Goal: Task Accomplishment & Management: Manage account settings

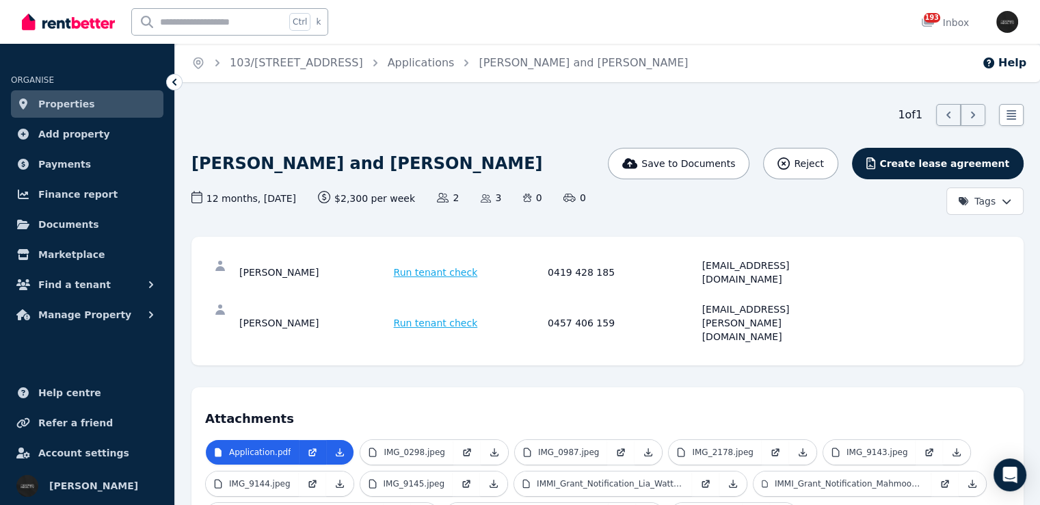
click at [120, 101] on link "Properties" at bounding box center [87, 103] width 152 height 27
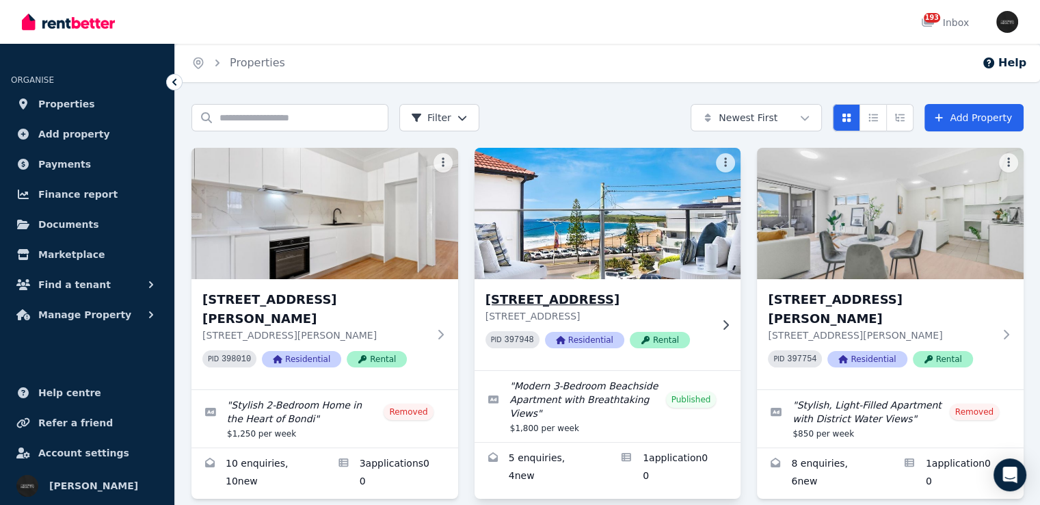
click at [712, 315] on div "[STREET_ADDRESS] PID 397948 Residential Rental" at bounding box center [608, 324] width 267 height 91
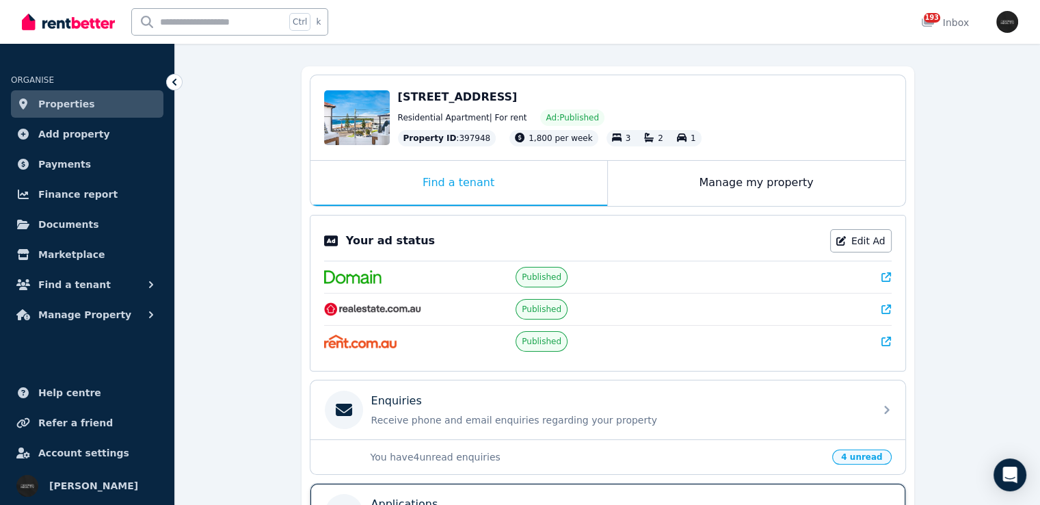
scroll to position [67, 0]
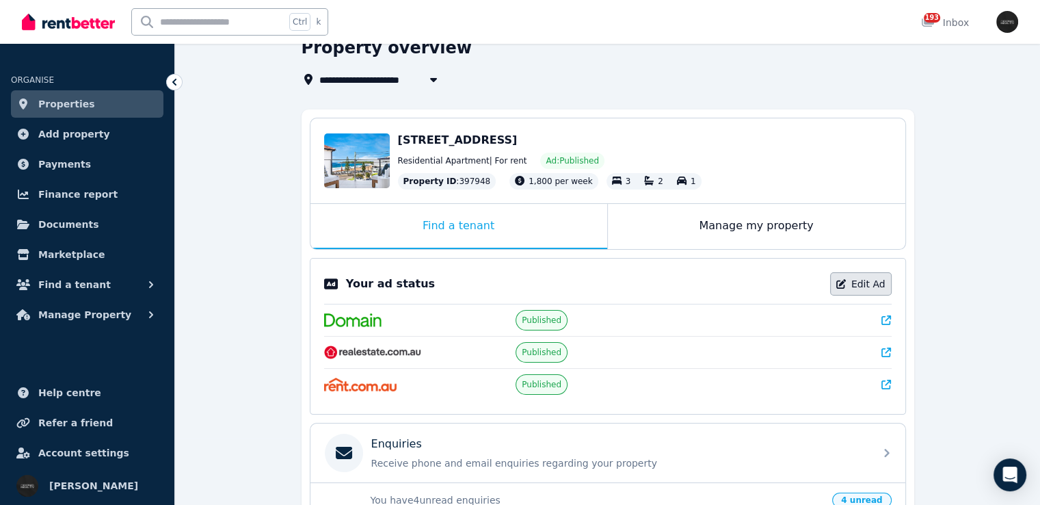
click at [858, 282] on link "Edit Ad" at bounding box center [861, 283] width 62 height 23
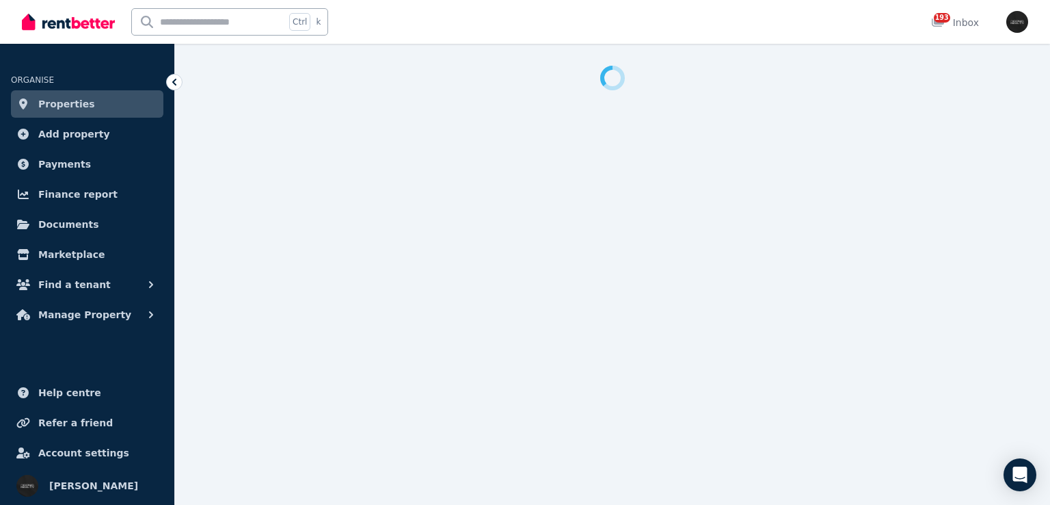
select select "**********"
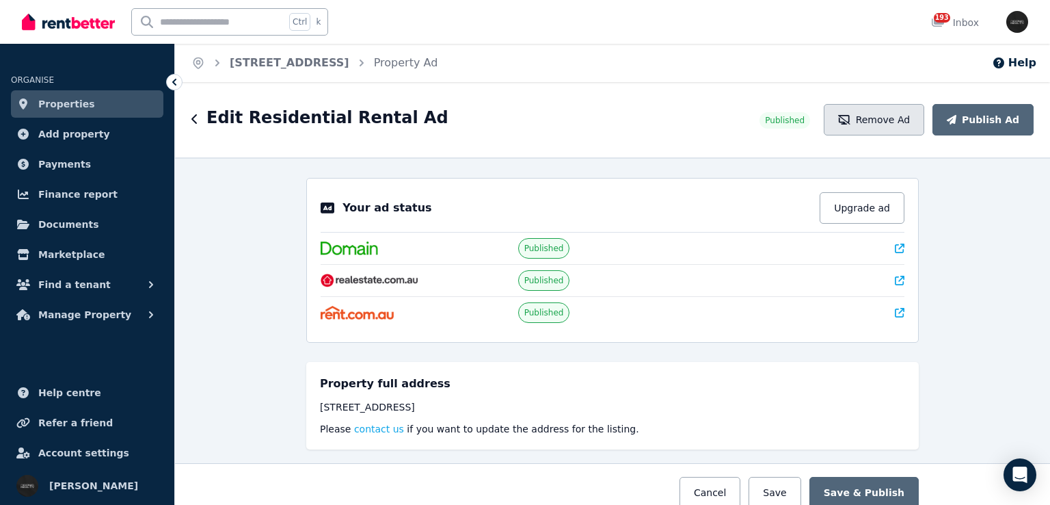
click at [871, 121] on button "Remove Ad" at bounding box center [874, 119] width 101 height 31
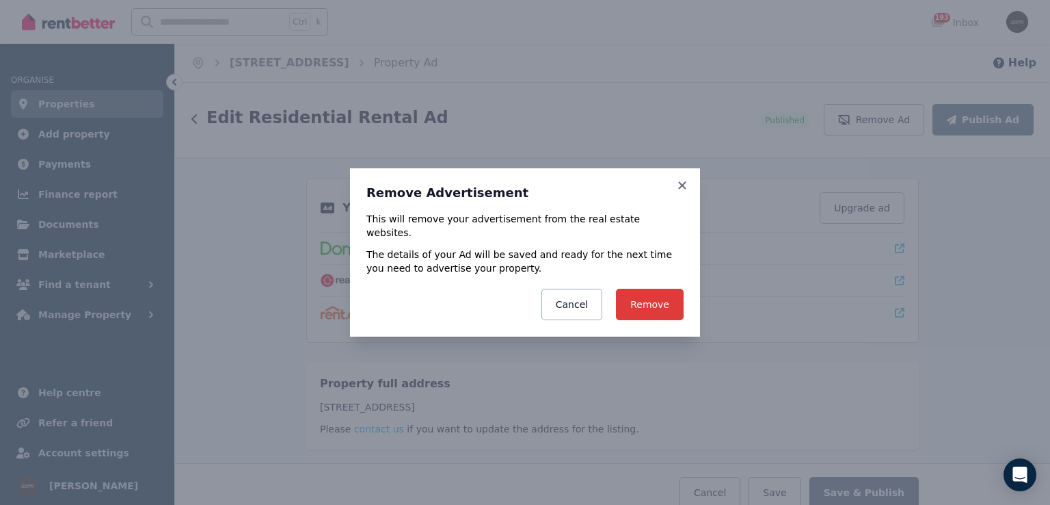
click at [650, 300] on button "Remove" at bounding box center [650, 304] width 68 height 31
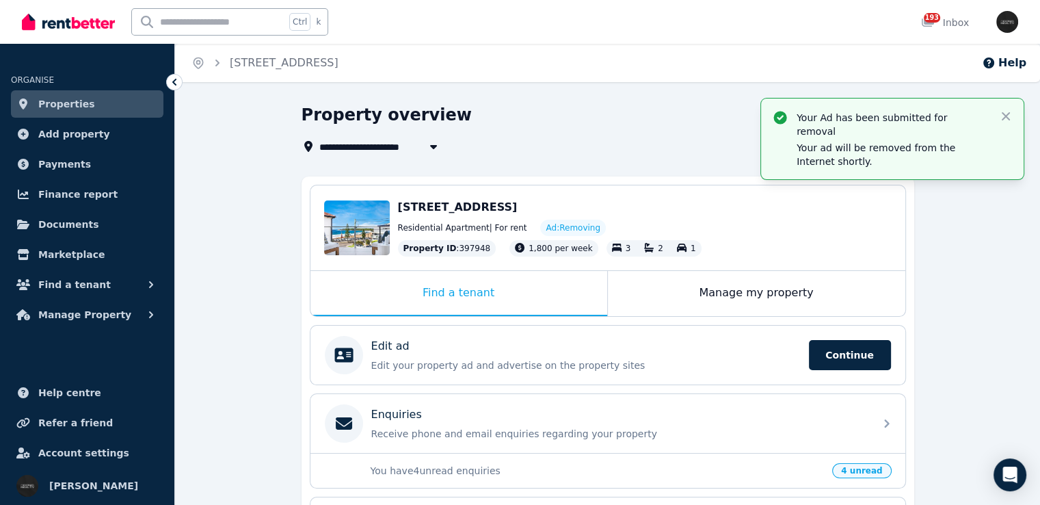
click at [116, 99] on link "Properties" at bounding box center [87, 103] width 152 height 27
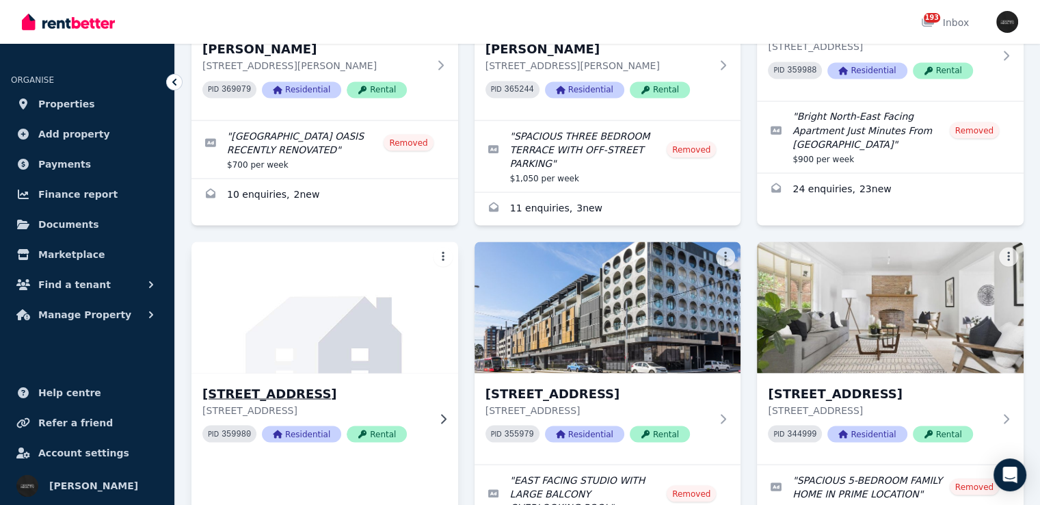
scroll to position [2599, 0]
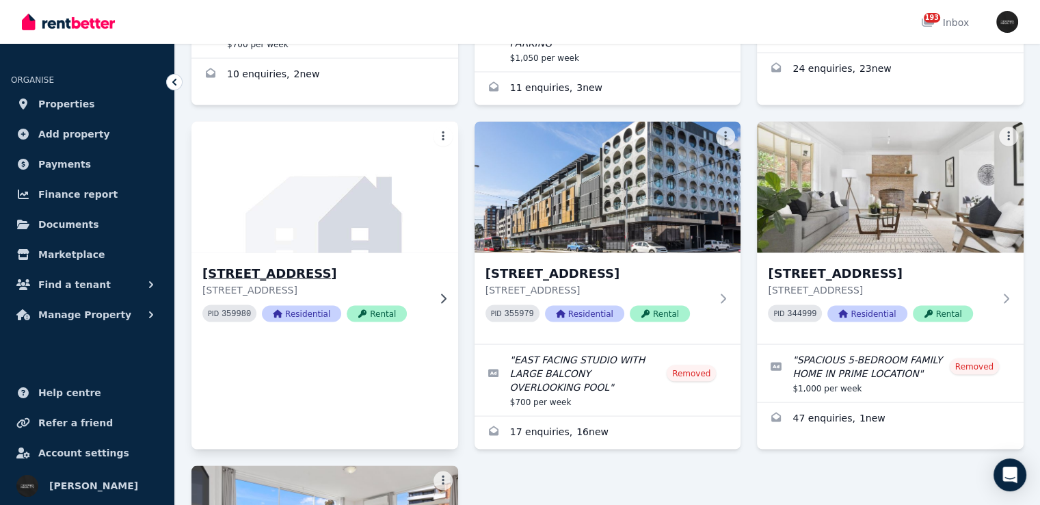
click at [440, 252] on div "[STREET_ADDRESS] [STREET_ADDRESS] PID 359980 Residential Rental" at bounding box center [324, 297] width 267 height 91
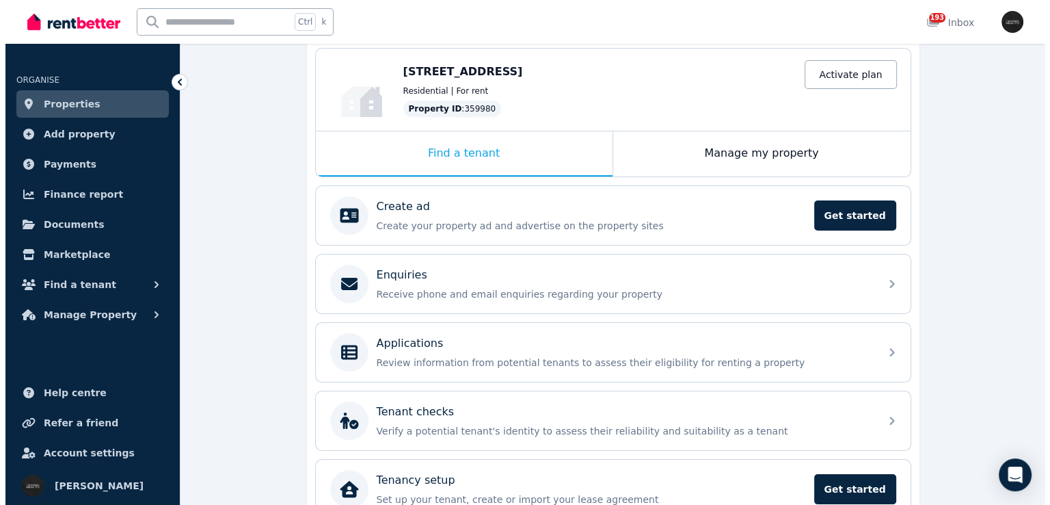
scroll to position [208, 0]
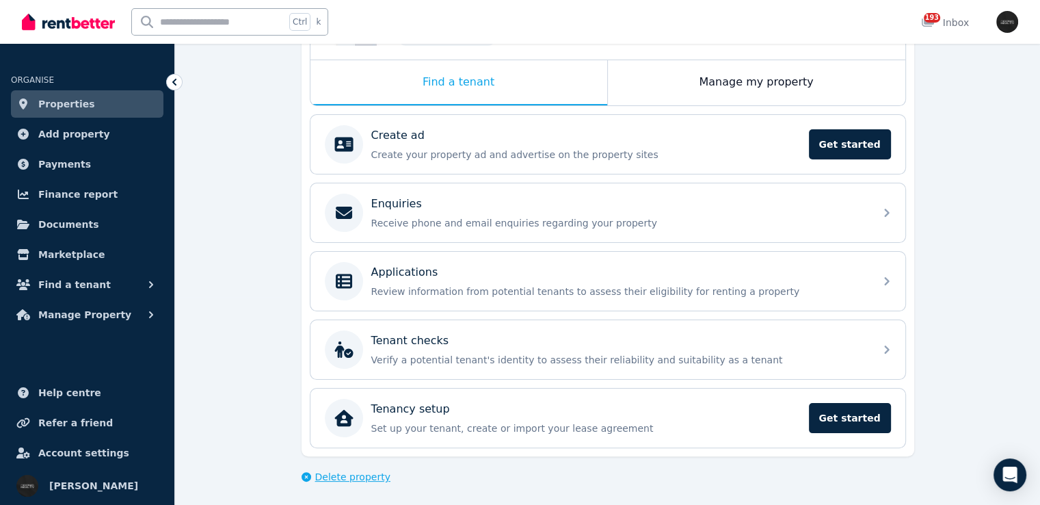
click at [322, 475] on span "Delete property" at bounding box center [352, 477] width 75 height 14
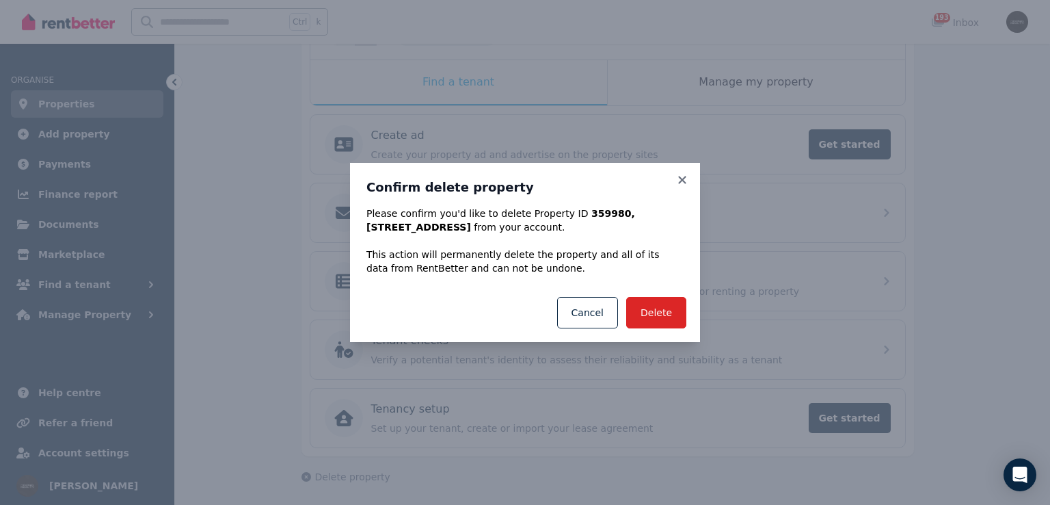
click at [659, 330] on div "Delete Cancel" at bounding box center [525, 312] width 350 height 59
click at [657, 310] on button "Delete" at bounding box center [656, 312] width 60 height 31
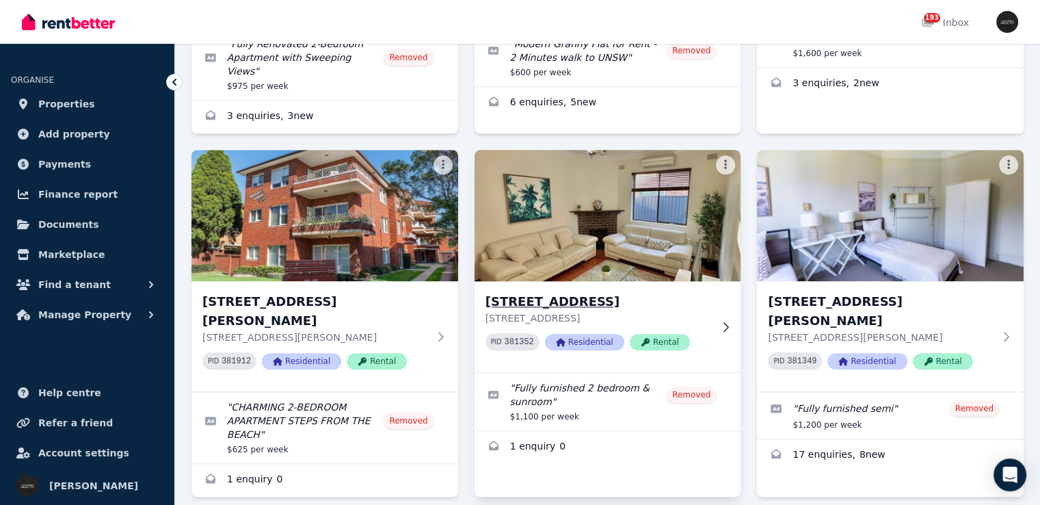
scroll to position [1456, 0]
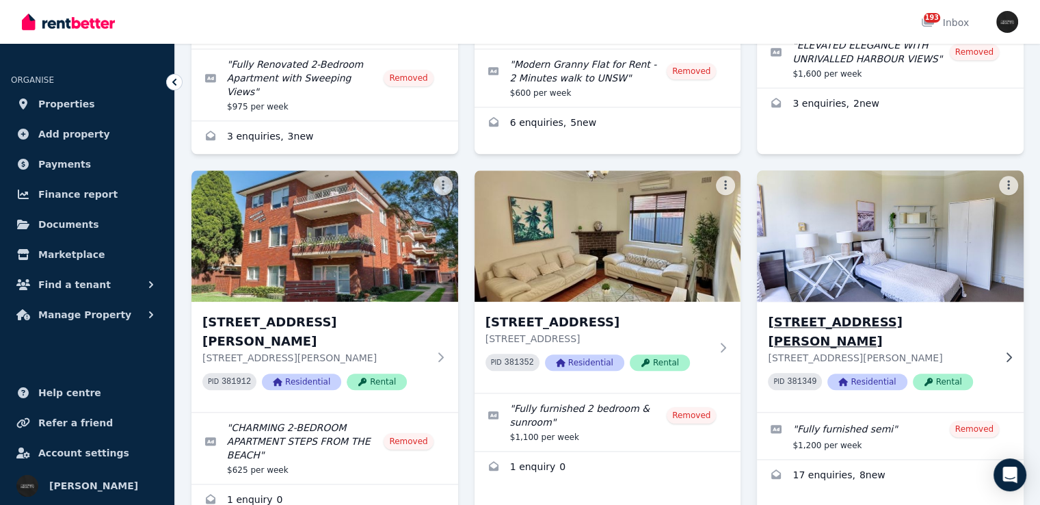
click at [995, 302] on div "[STREET_ADDRESS][GEOGRAPHIC_DATA][PERSON_NAME][STREET_ADDRESS][PERSON_NAME] PID…" at bounding box center [890, 357] width 267 height 110
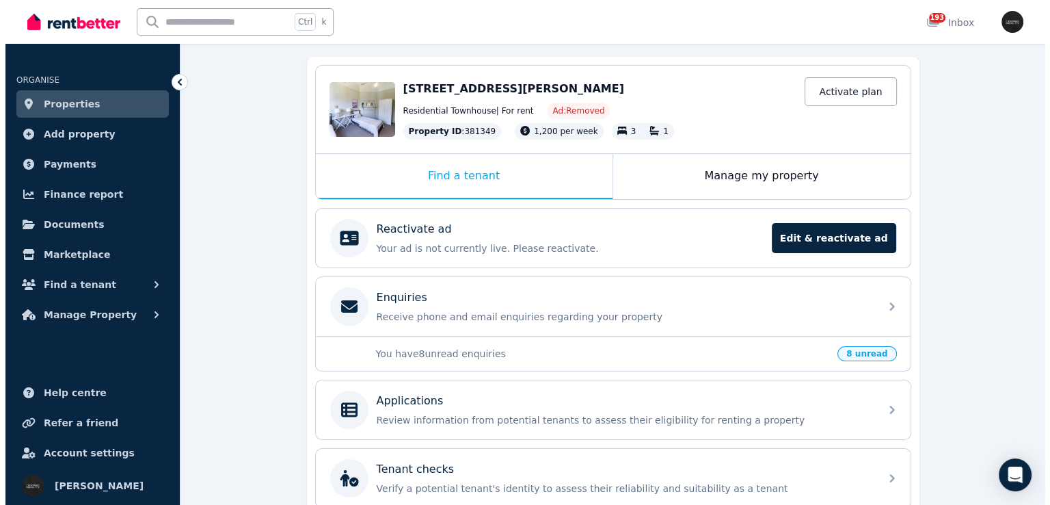
scroll to position [248, 0]
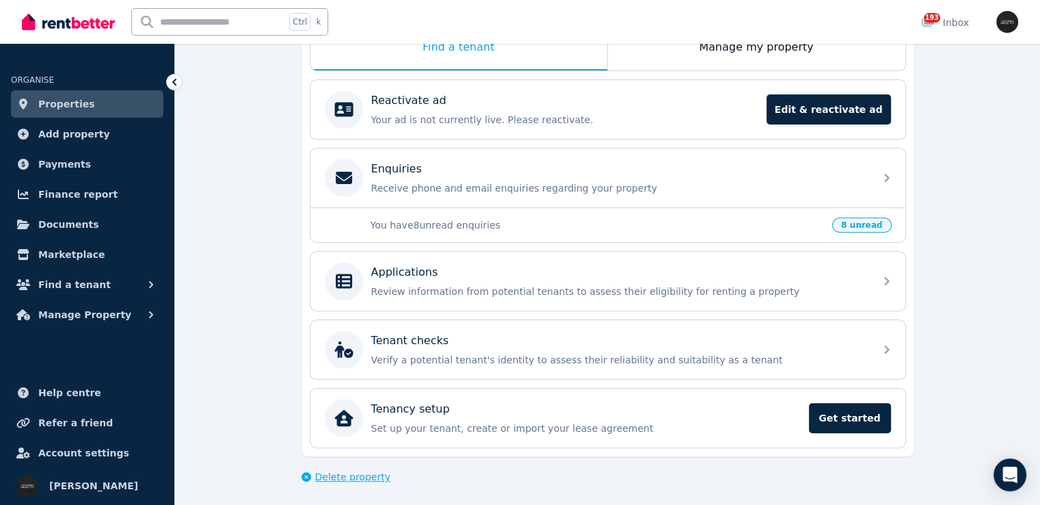
click at [345, 475] on span "Delete property" at bounding box center [352, 477] width 75 height 14
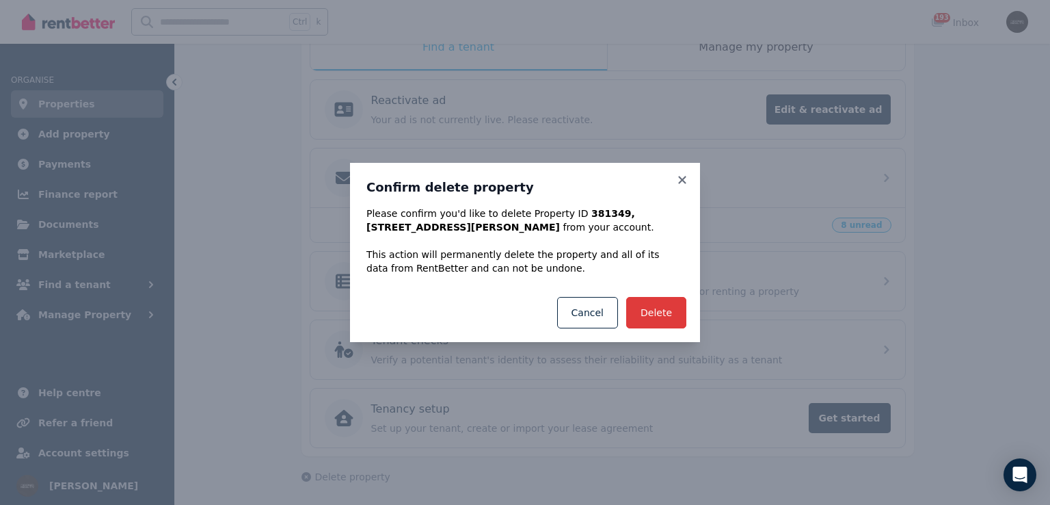
click at [659, 315] on button "Delete" at bounding box center [656, 312] width 60 height 31
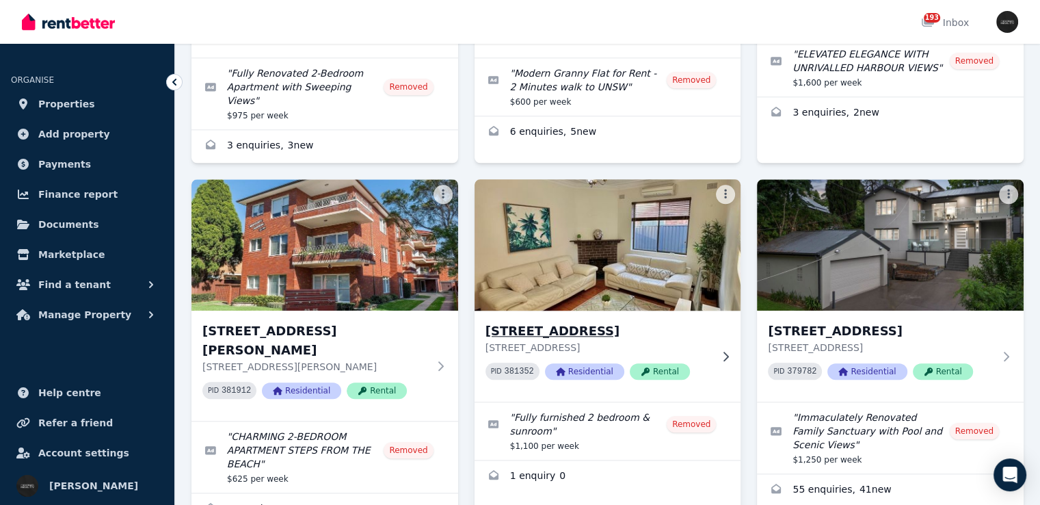
scroll to position [1436, 0]
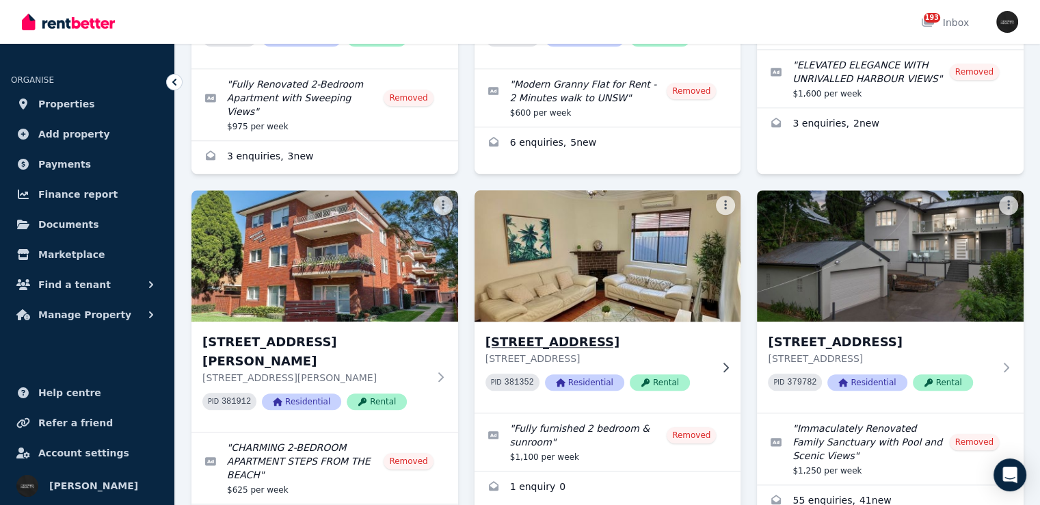
click at [708, 332] on h3 "[STREET_ADDRESS]" at bounding box center [599, 341] width 226 height 19
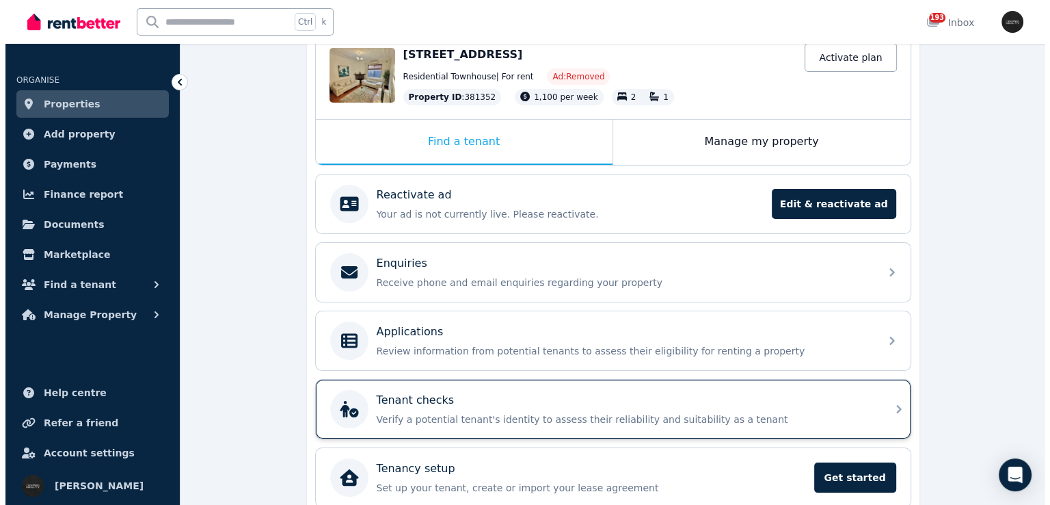
scroll to position [213, 0]
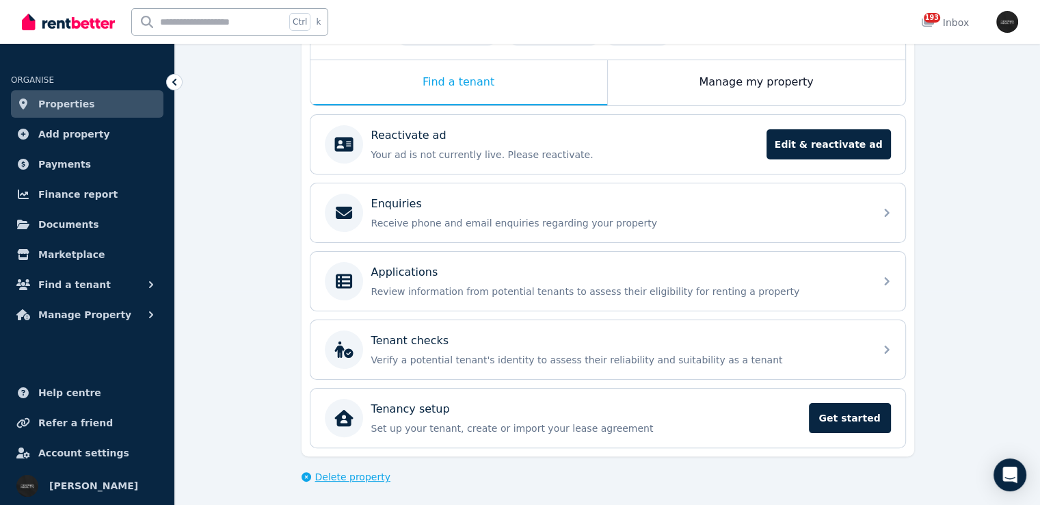
click at [356, 474] on span "Delete property" at bounding box center [352, 477] width 75 height 14
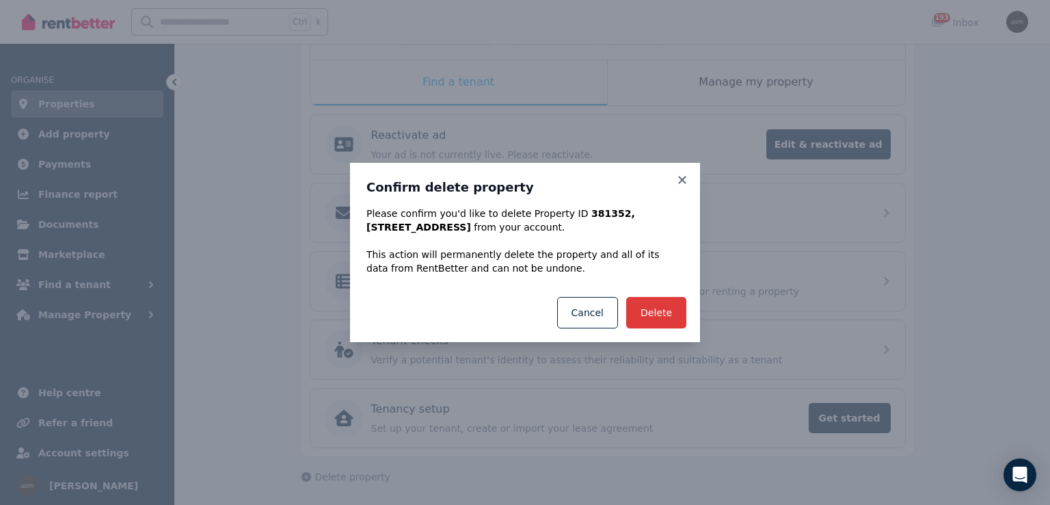
click at [662, 308] on button "Delete" at bounding box center [656, 312] width 60 height 31
